Goal: Task Accomplishment & Management: Manage account settings

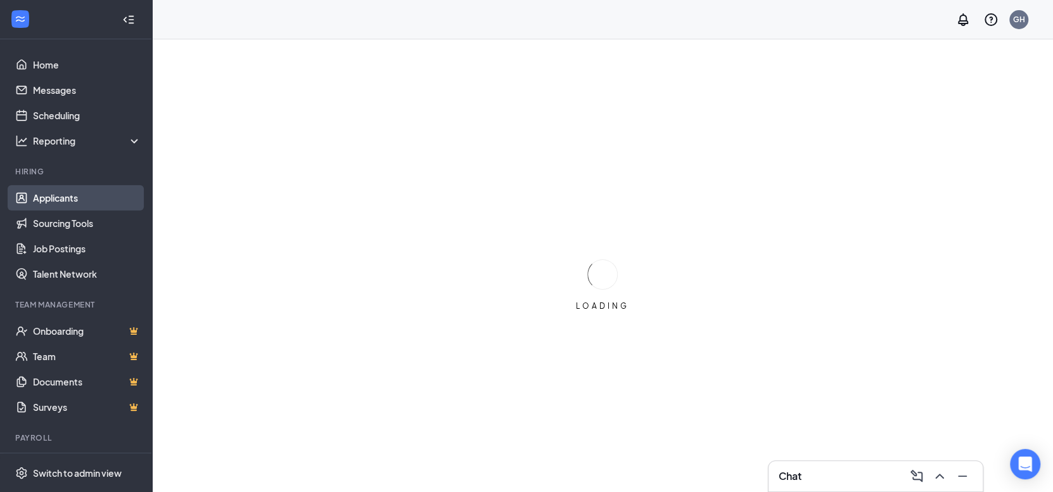
click at [63, 196] on link "Applicants" at bounding box center [87, 197] width 108 height 25
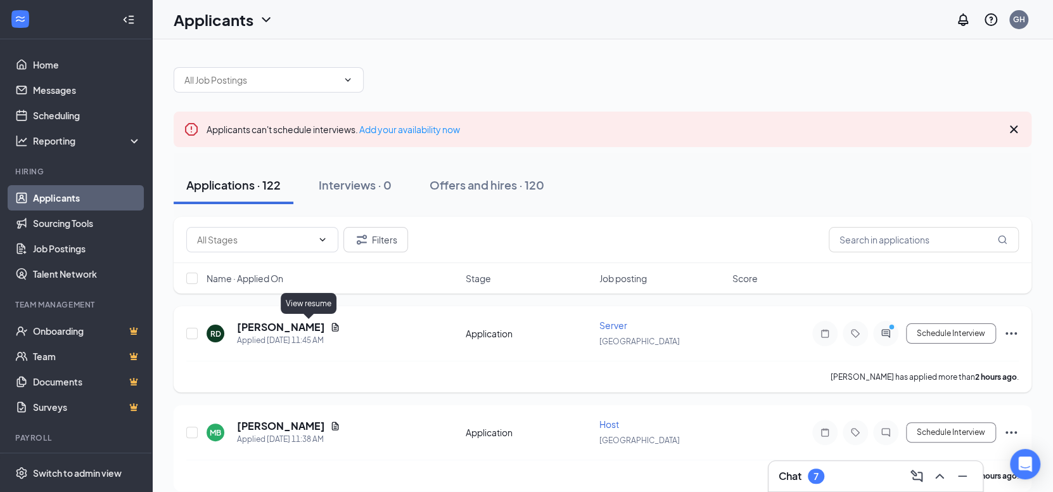
click at [330, 322] on icon "Document" at bounding box center [335, 327] width 10 height 10
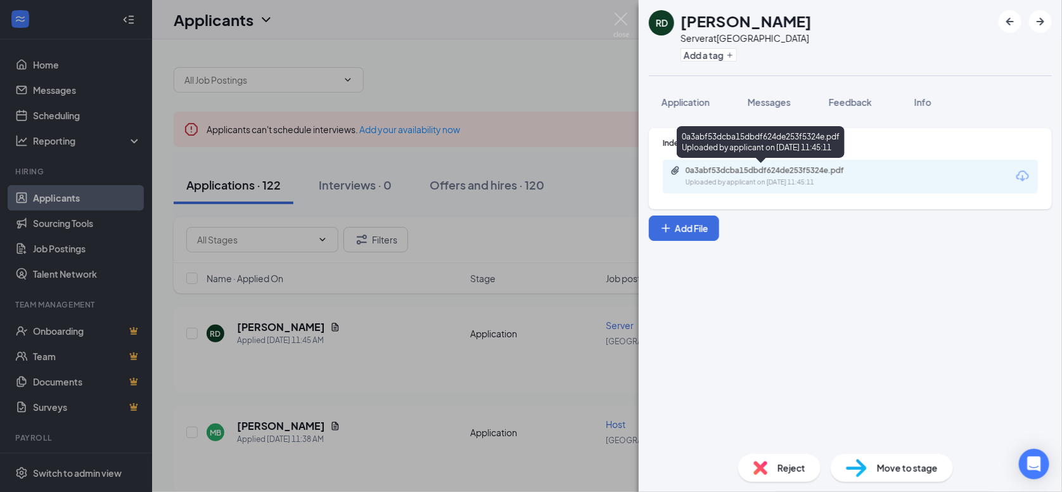
click at [788, 174] on div "0a3abf53dcba15dbdf624de253f5324e.pdf" at bounding box center [773, 170] width 177 height 10
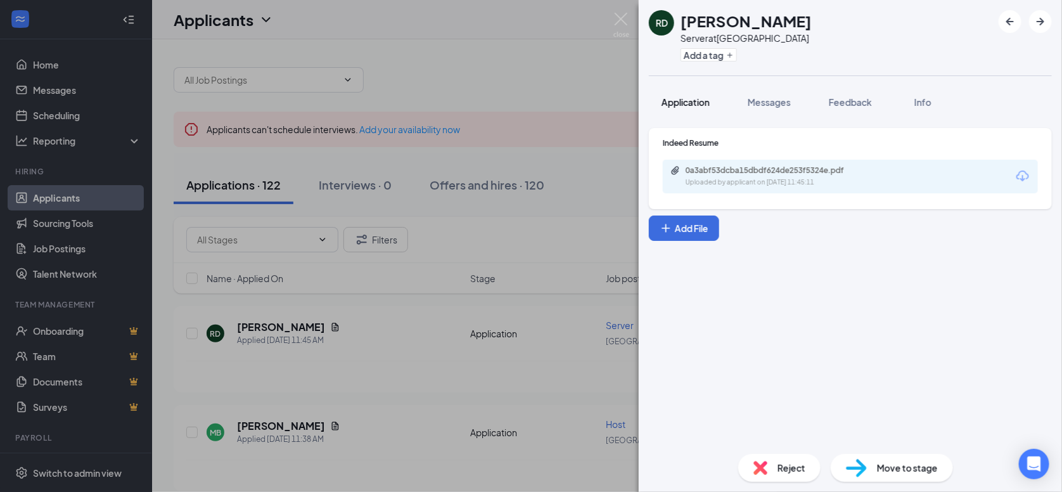
click at [692, 100] on span "Application" at bounding box center [685, 101] width 48 height 11
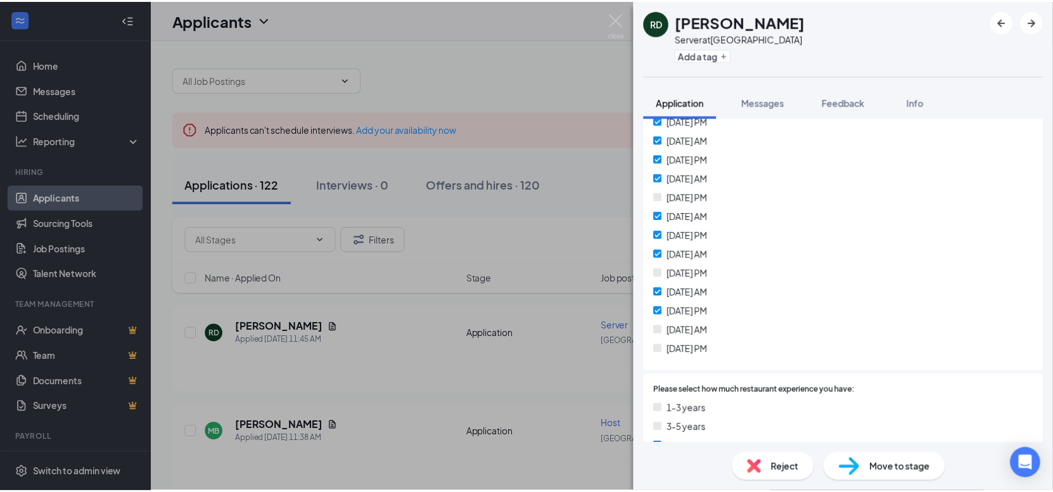
scroll to position [507, 0]
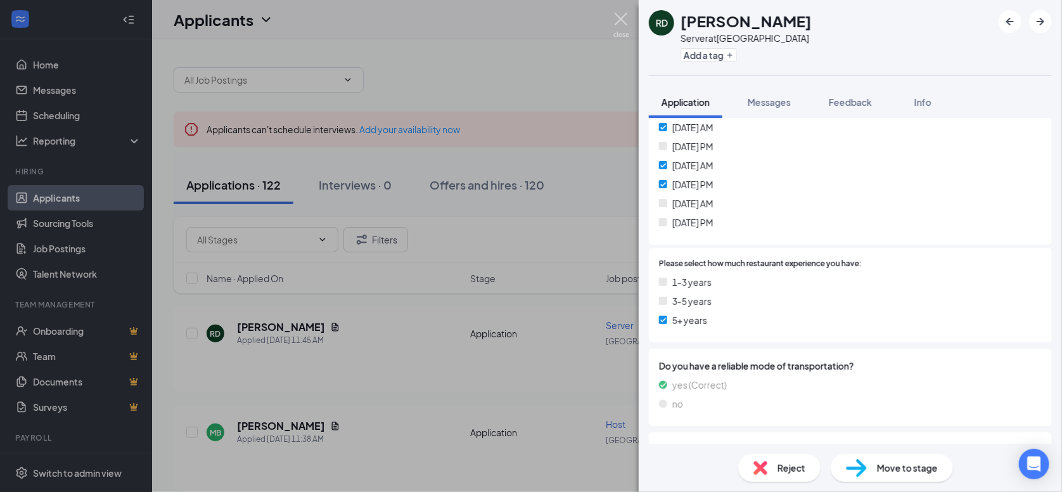
click at [623, 20] on img at bounding box center [621, 25] width 16 height 25
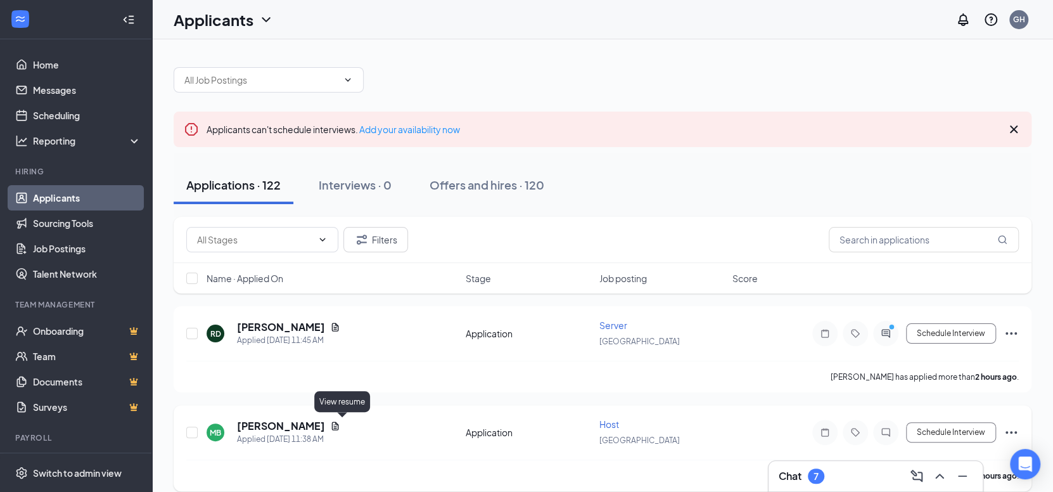
click at [340, 423] on icon "Document" at bounding box center [335, 426] width 10 height 10
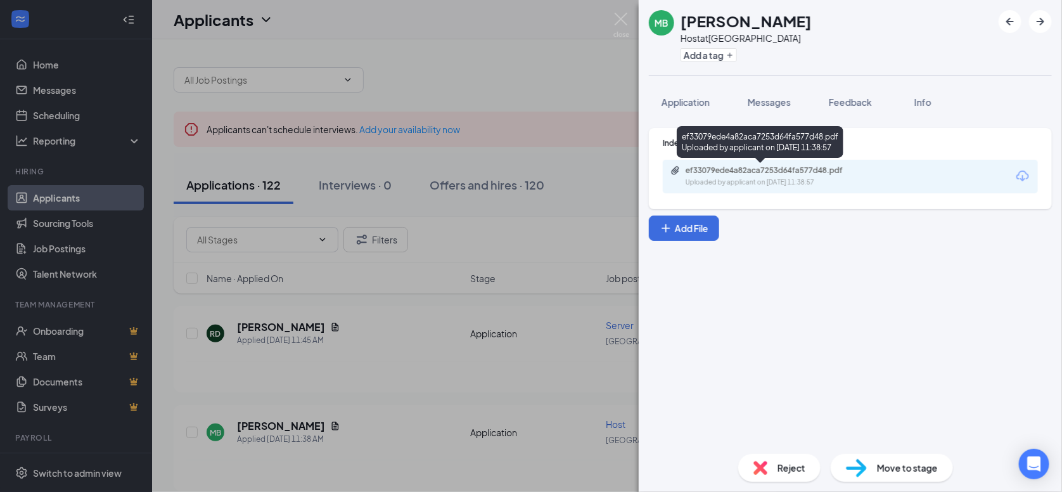
click at [773, 173] on div "ef33079ede4a82aca7253d64fa577d48.pdf" at bounding box center [773, 170] width 177 height 10
